Goal: Task Accomplishment & Management: Manage account settings

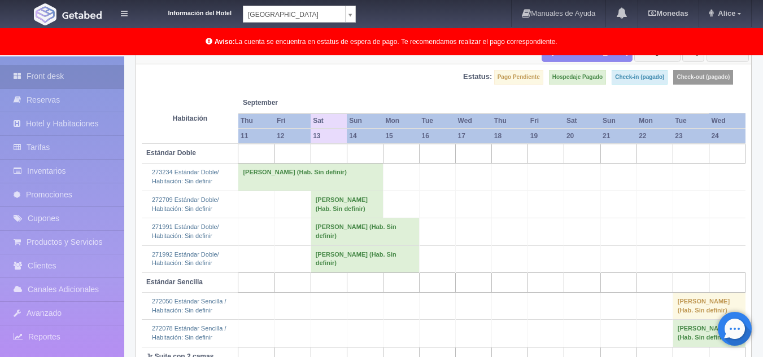
scroll to position [113, 0]
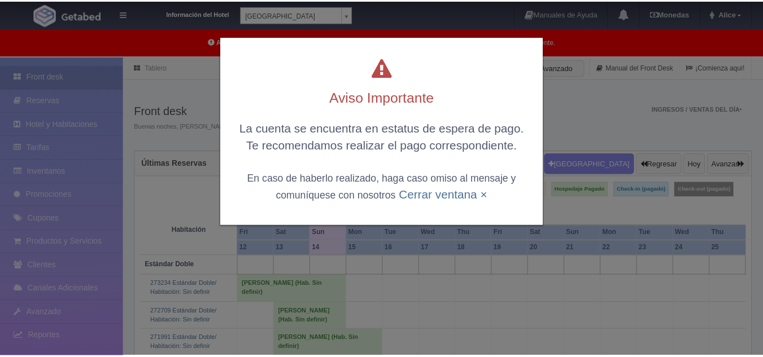
scroll to position [113, 0]
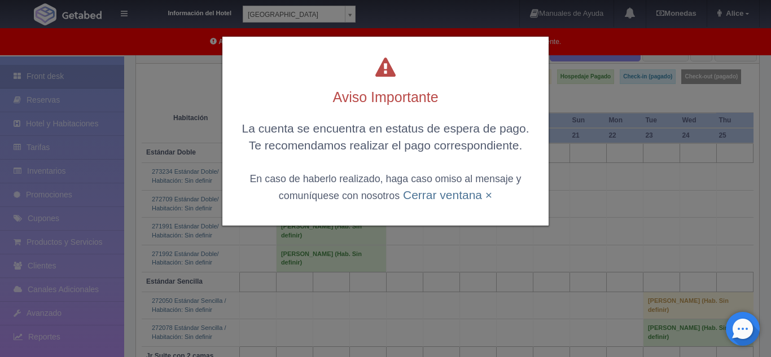
click at [384, 200] on small "En caso de haberlo realizado, haga caso omiso al mensaje y comuníquese con noso…" at bounding box center [386, 187] width 272 height 28
click at [418, 196] on link "Cerrar ventana ×" at bounding box center [447, 195] width 89 height 13
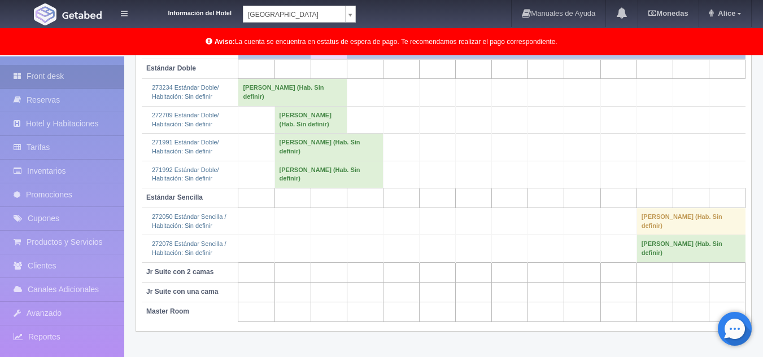
scroll to position [204, 0]
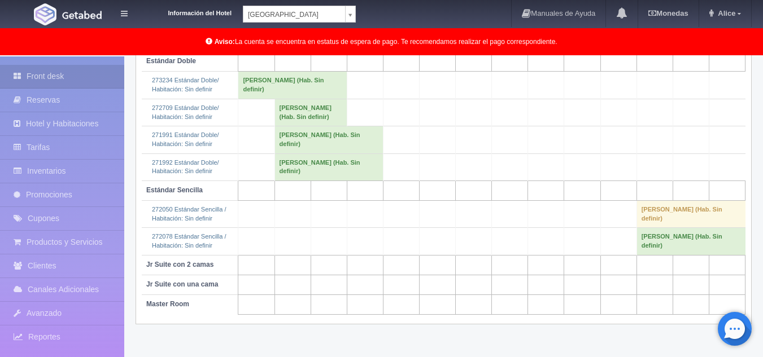
click at [348, 7] on body "Información del Hotel [GEOGRAPHIC_DATA] Campeche [GEOGRAPHIC_DATA] Campeche [GE…" at bounding box center [381, 104] width 763 height 505
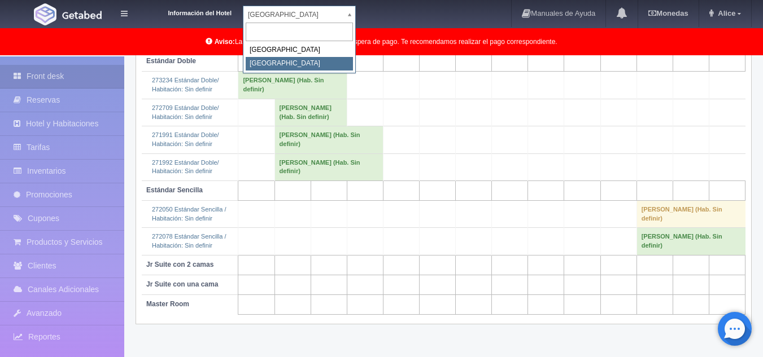
select select "375"
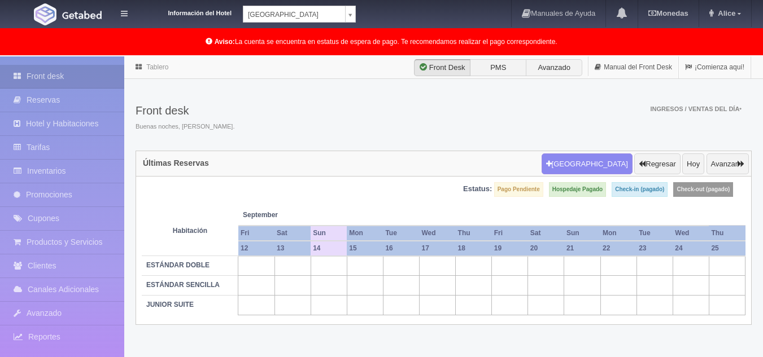
scroll to position [56, 0]
